Goal: Transaction & Acquisition: Purchase product/service

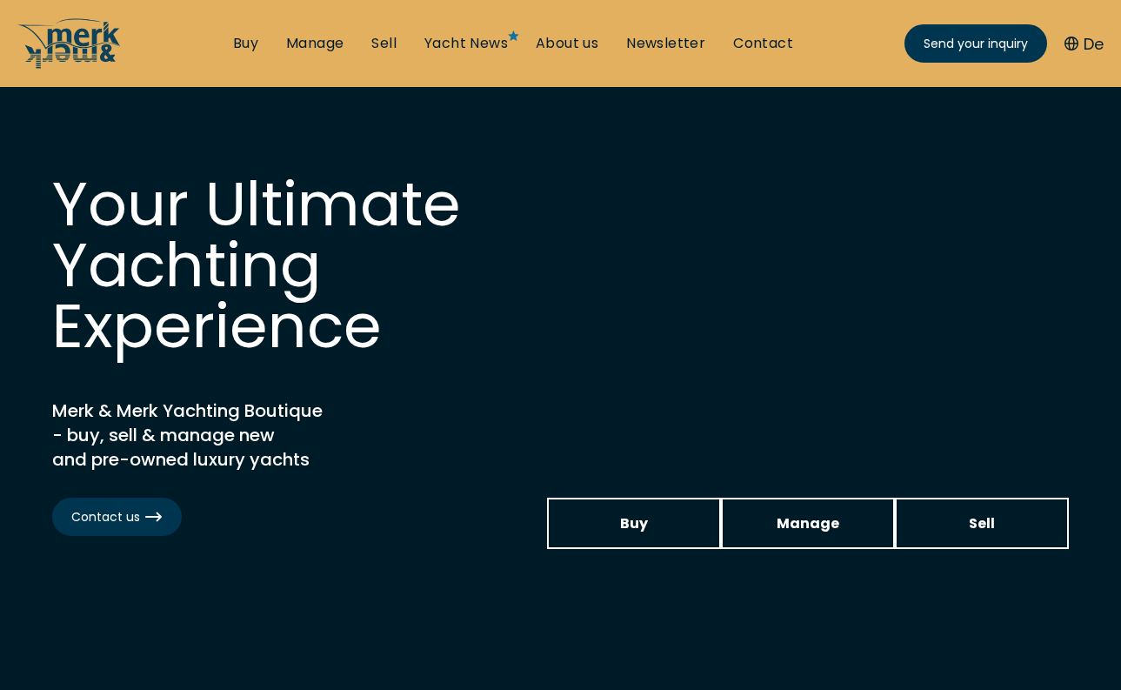
click at [229, 36] on li "Buy" at bounding box center [245, 43] width 53 height 19
click at [246, 46] on link "Buy" at bounding box center [245, 43] width 25 height 19
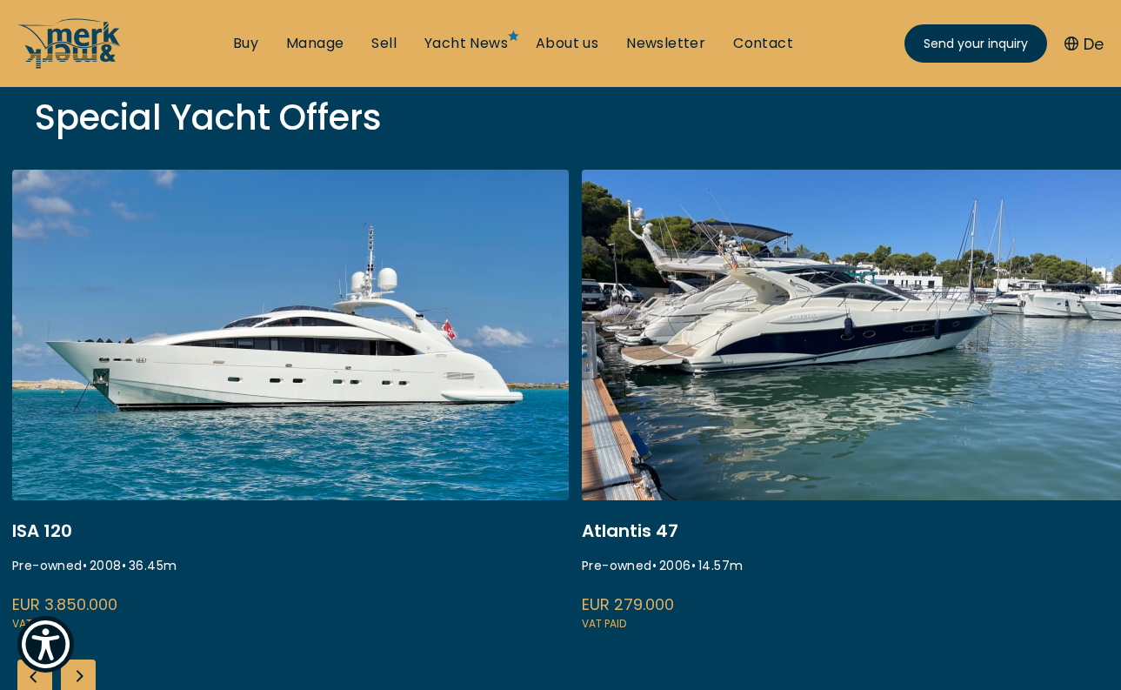
scroll to position [659, 0]
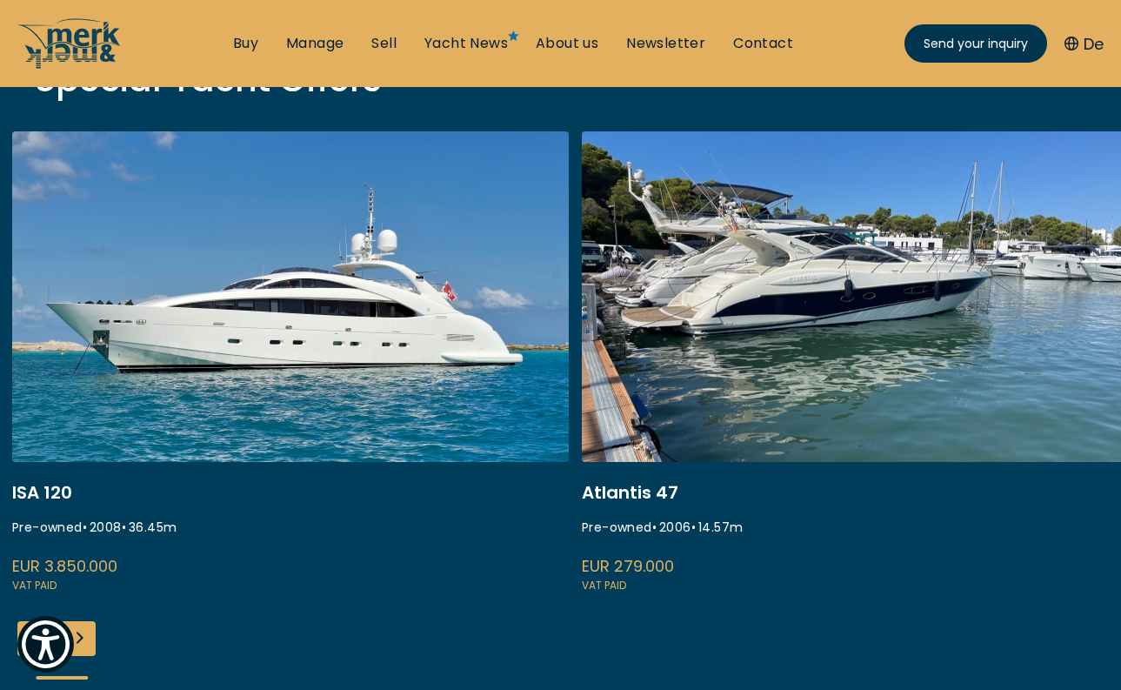
click at [97, 646] on div "ISA 120 Pre-owned • 2008 • 36.45 m EUR 3.850.000 VAT paid Atlantis 47 Pre-owned…" at bounding box center [560, 419] width 1121 height 577
click at [88, 646] on div "Next slide" at bounding box center [78, 638] width 35 height 35
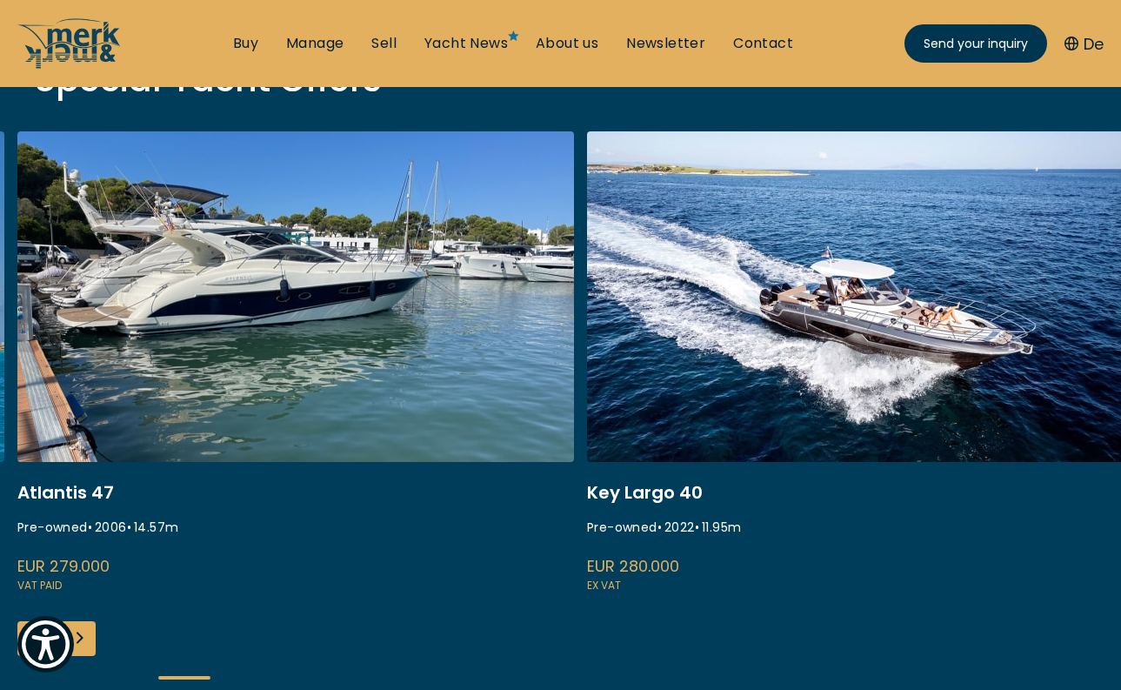
click at [88, 646] on div "Next slide" at bounding box center [78, 638] width 35 height 35
